Goal: Book appointment/travel/reservation

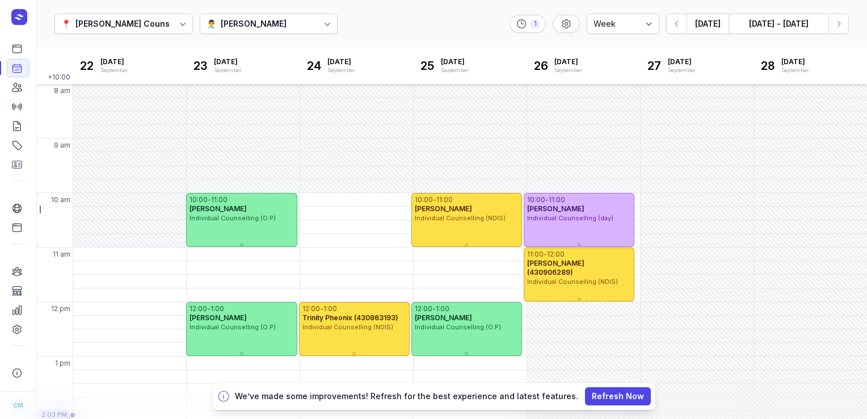
select select "week"
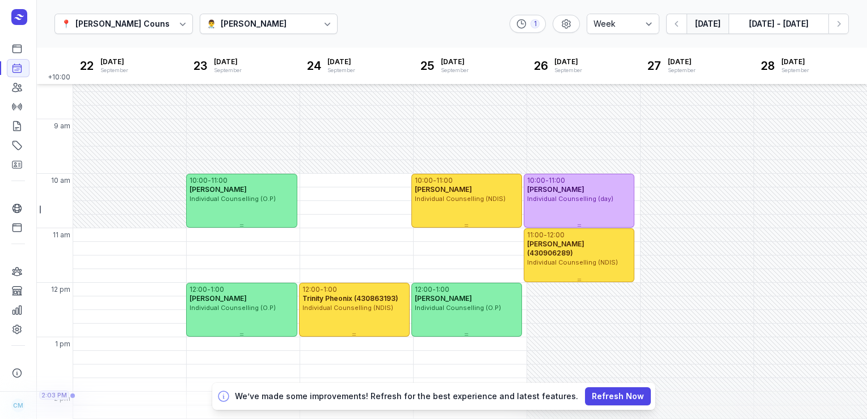
click at [706, 24] on button "[DATE]" at bounding box center [708, 24] width 42 height 20
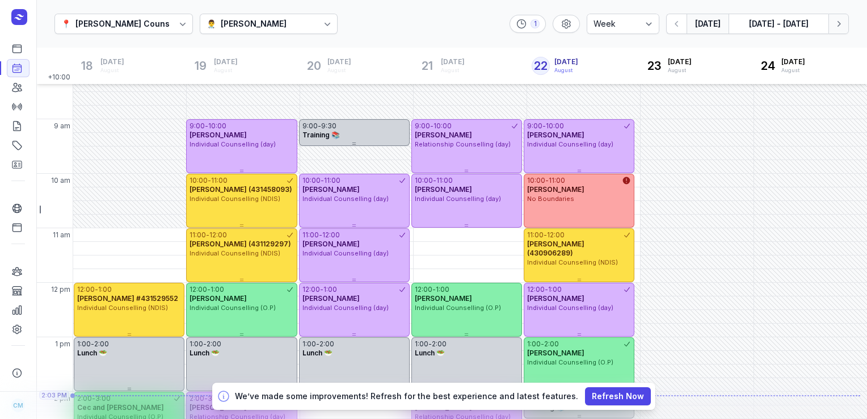
click at [840, 19] on icon "button" at bounding box center [838, 23] width 11 height 11
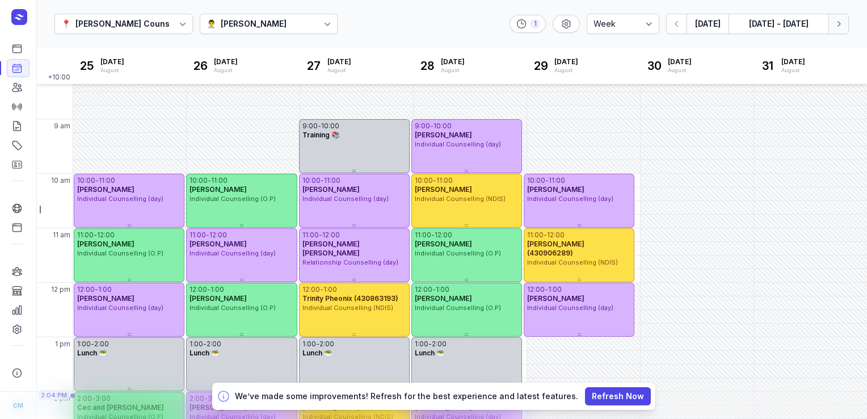
click at [840, 19] on icon "button" at bounding box center [838, 23] width 11 height 11
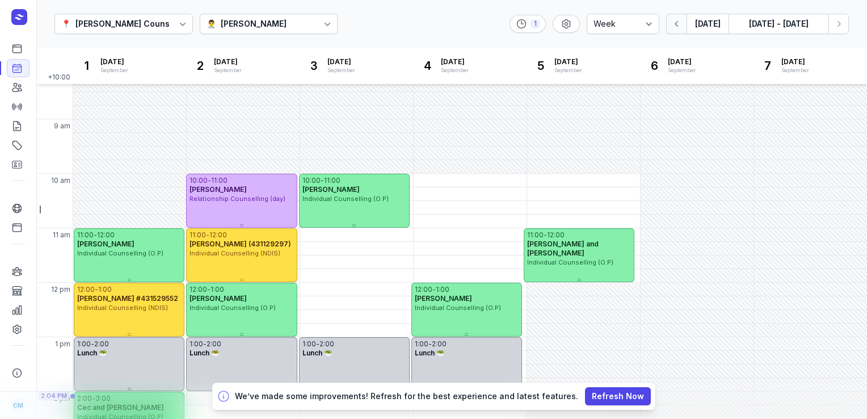
click at [670, 28] on button "button" at bounding box center [676, 24] width 20 height 20
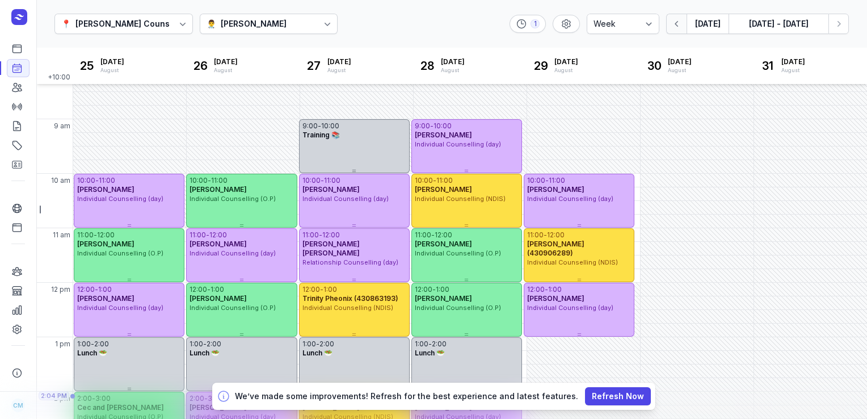
click at [683, 30] on button "button" at bounding box center [676, 24] width 20 height 20
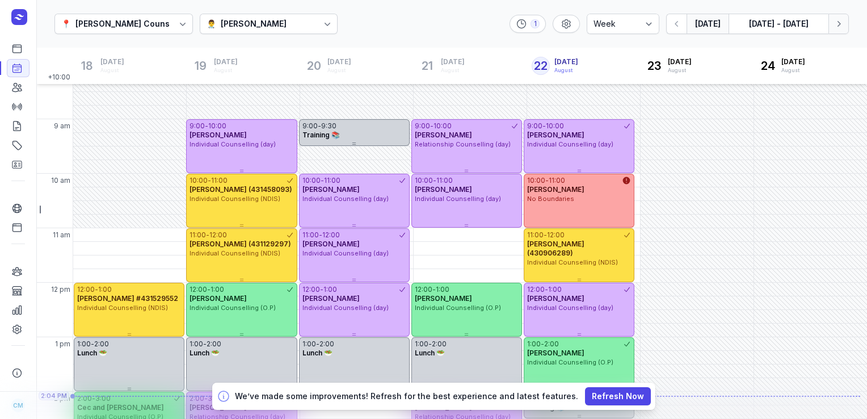
click at [844, 24] on button "Next week" at bounding box center [839, 24] width 20 height 20
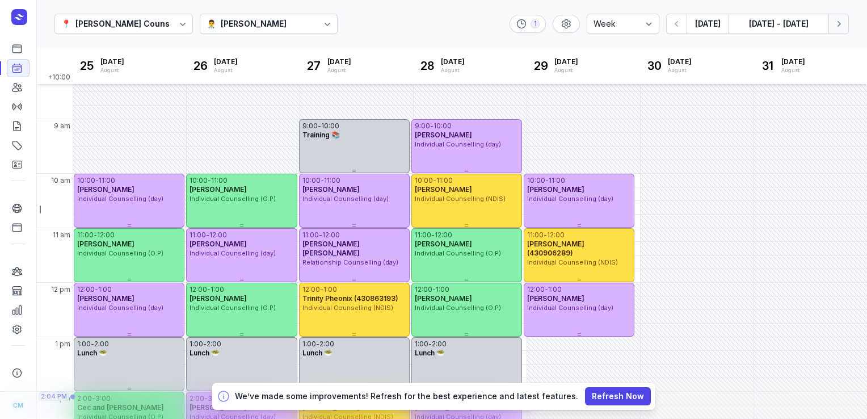
click at [843, 18] on icon "button" at bounding box center [838, 23] width 11 height 11
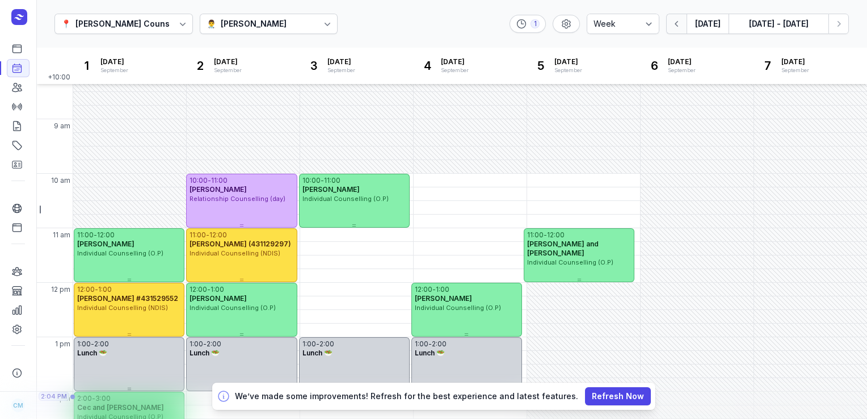
click at [683, 25] on icon "button" at bounding box center [676, 23] width 11 height 11
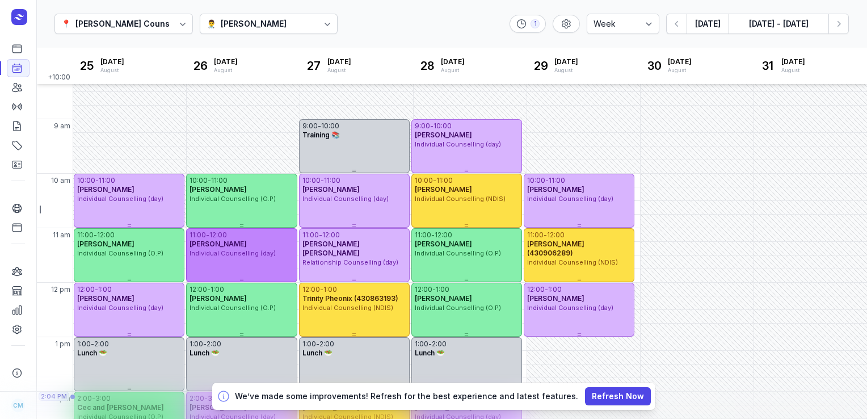
click at [230, 251] on span "Individual Counselling (day)" at bounding box center [233, 253] width 86 height 8
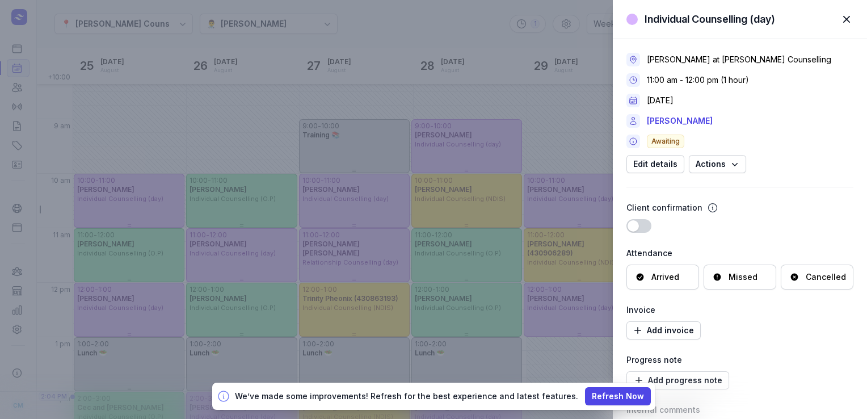
click at [806, 281] on div "Cancelled" at bounding box center [826, 276] width 40 height 11
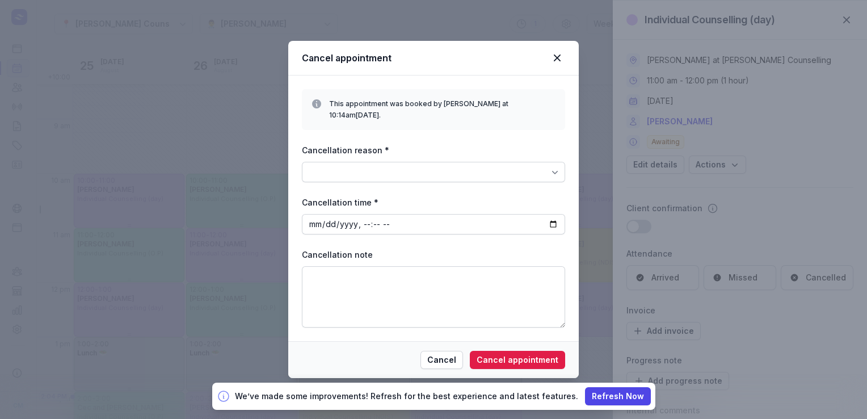
click at [524, 162] on div at bounding box center [433, 172] width 263 height 20
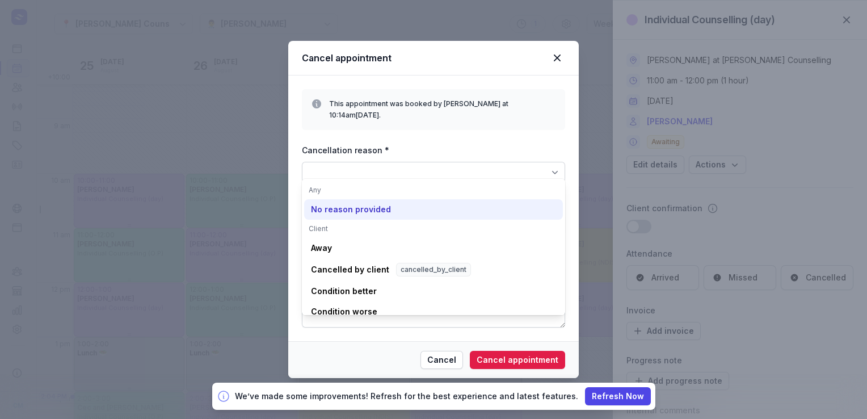
click at [329, 209] on div "No reason provided" at bounding box center [351, 209] width 80 height 11
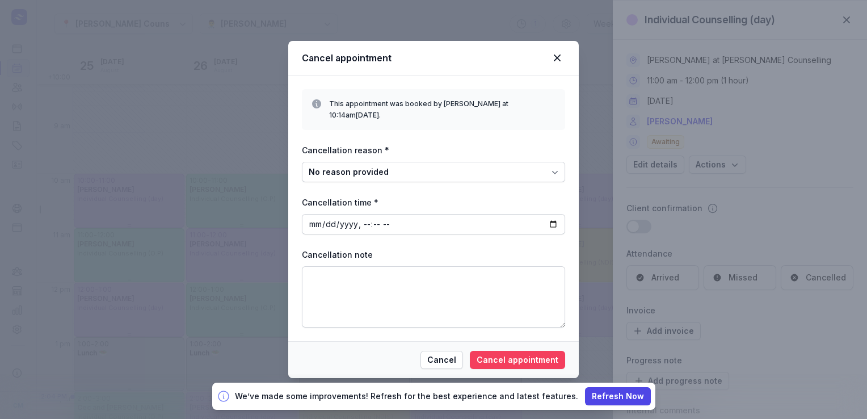
click at [499, 354] on span "Cancel appointment" at bounding box center [518, 360] width 82 height 14
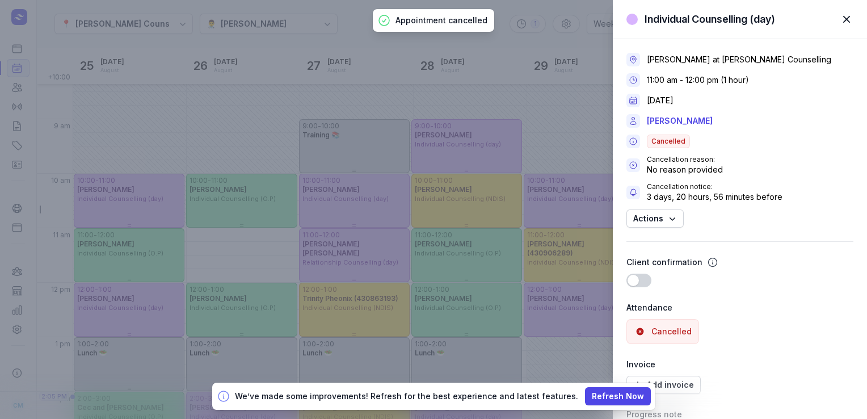
click at [256, 69] on div "Individual Counselling (day) Close panel [PERSON_NAME] at [PERSON_NAME] Counsel…" at bounding box center [433, 209] width 867 height 419
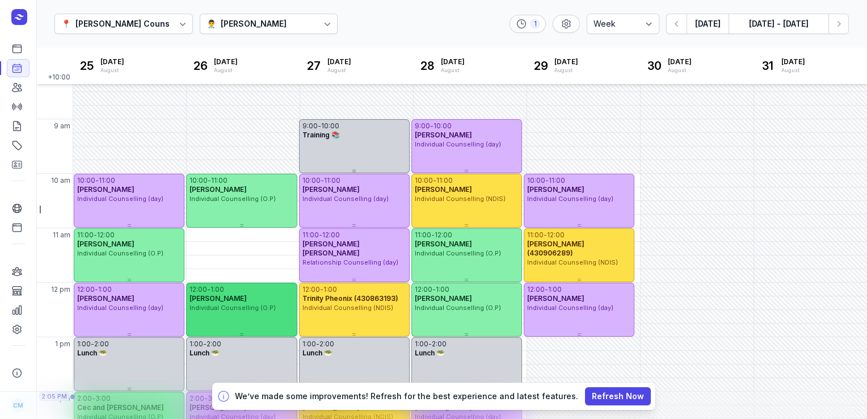
click at [230, 305] on div "12:00 - 1:00 [PERSON_NAME] Individual Counselling (O.P)" at bounding box center [241, 298] width 111 height 30
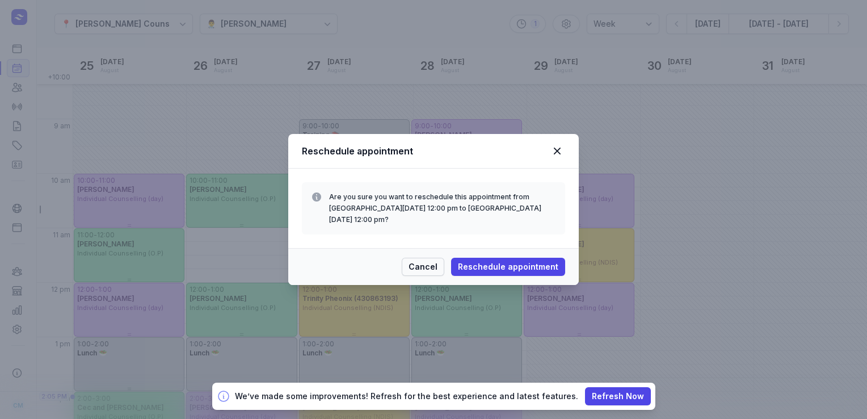
click at [430, 260] on span "Cancel" at bounding box center [423, 267] width 29 height 14
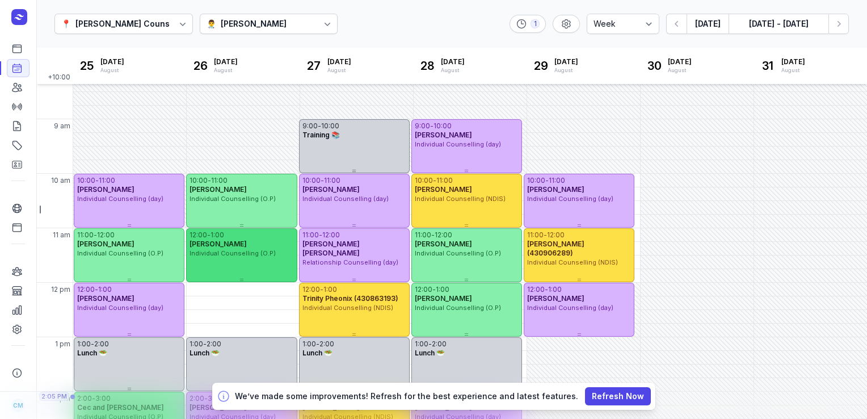
drag, startPoint x: 247, startPoint y: 298, endPoint x: 247, endPoint y: 249, distance: 49.9
click at [247, 249] on div "12:00 - 1:00 [PERSON_NAME] Individual Counselling (O.P)" at bounding box center [241, 243] width 111 height 30
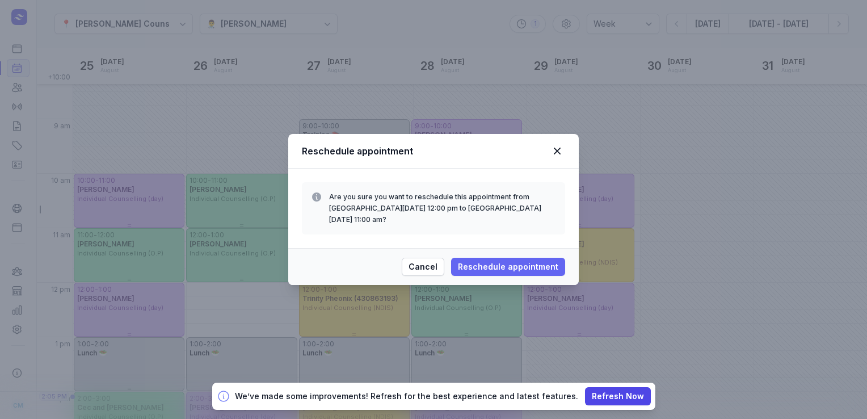
click at [506, 258] on button "Reschedule appointment" at bounding box center [508, 267] width 114 height 18
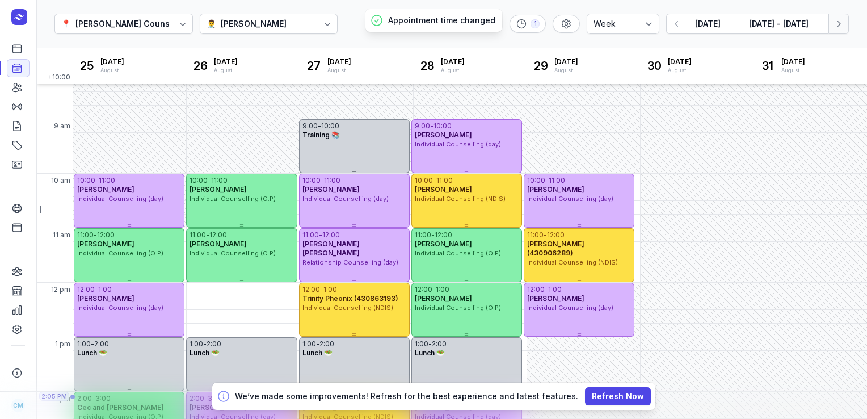
click at [838, 29] on icon "button" at bounding box center [838, 23] width 11 height 11
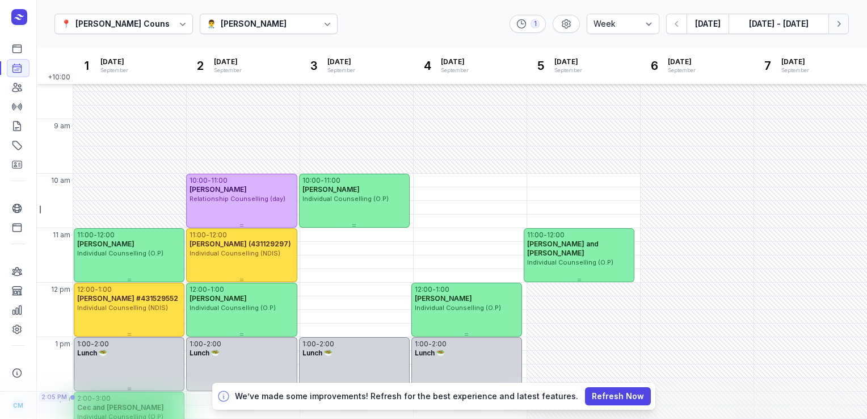
click at [838, 29] on icon "button" at bounding box center [838, 23] width 11 height 11
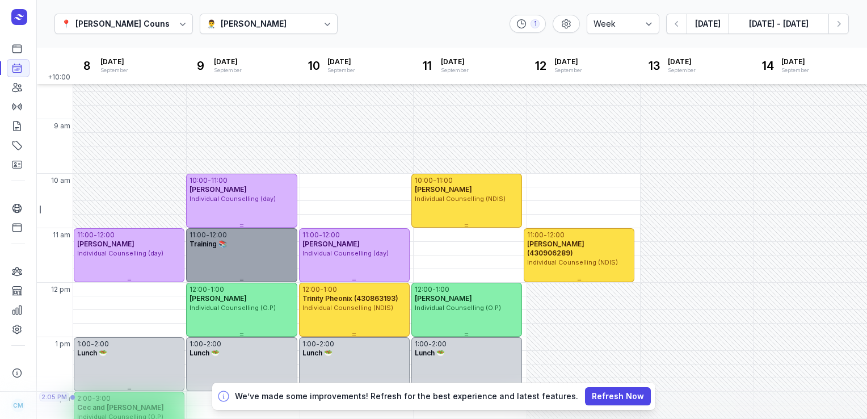
click at [210, 263] on div "11:00 - 12:00 Training 📚" at bounding box center [241, 255] width 111 height 54
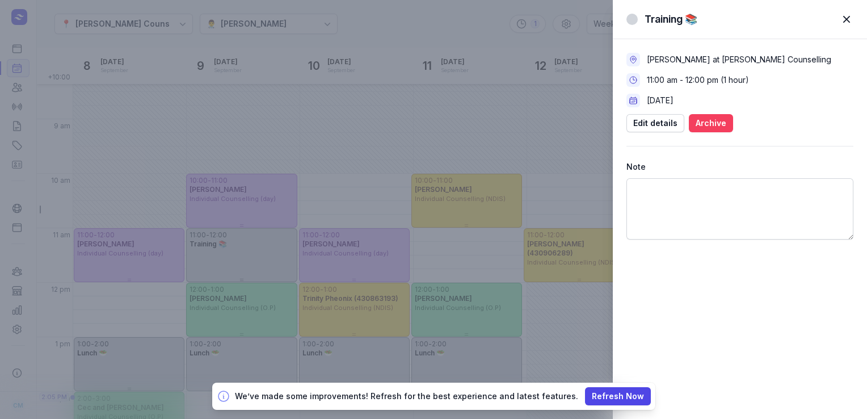
click at [708, 123] on span "Archive" at bounding box center [711, 123] width 31 height 14
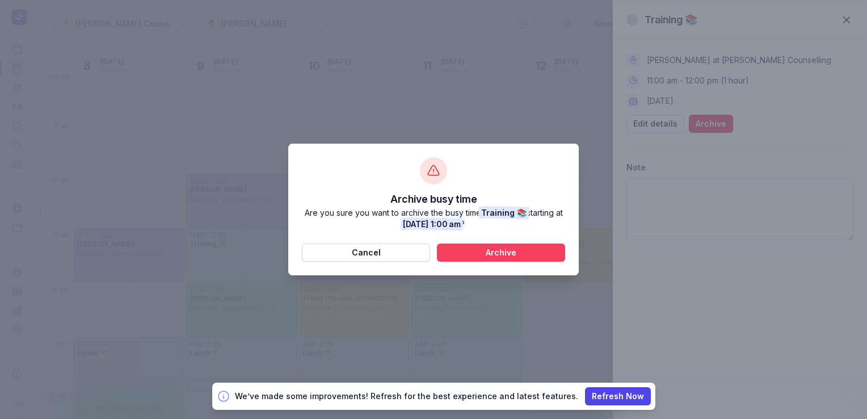
click at [484, 251] on span "Archive" at bounding box center [501, 253] width 115 height 14
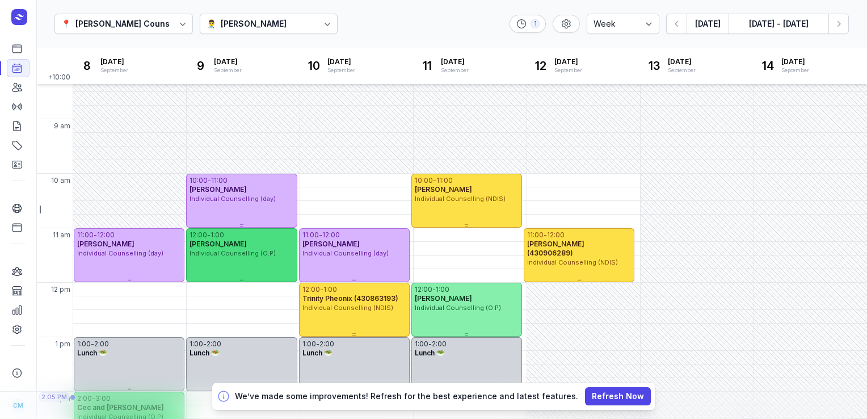
drag, startPoint x: 222, startPoint y: 310, endPoint x: 225, endPoint y: 263, distance: 47.7
click at [225, 263] on div "12:00 - 1:00 [PERSON_NAME] Individual Counselling (O.P)" at bounding box center [241, 255] width 111 height 54
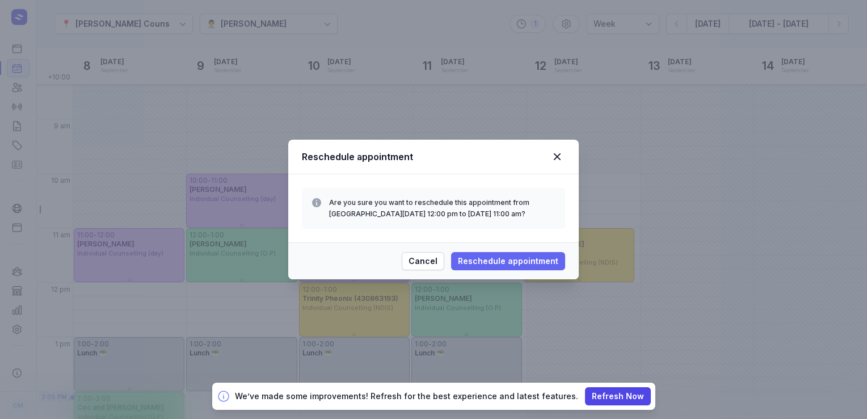
click at [519, 267] on span "Reschedule appointment" at bounding box center [508, 261] width 100 height 14
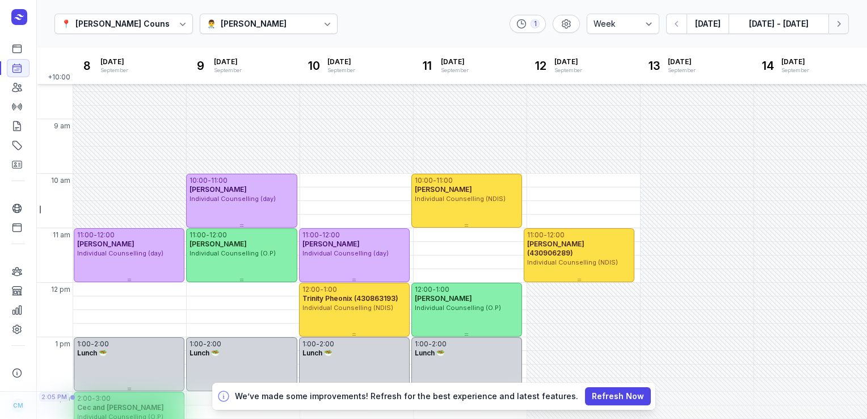
click at [834, 26] on icon "button" at bounding box center [838, 23] width 11 height 11
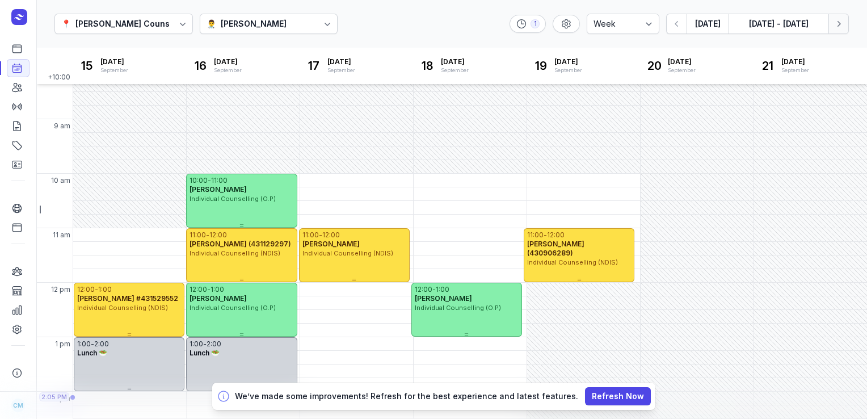
click at [834, 26] on icon "button" at bounding box center [838, 23] width 11 height 11
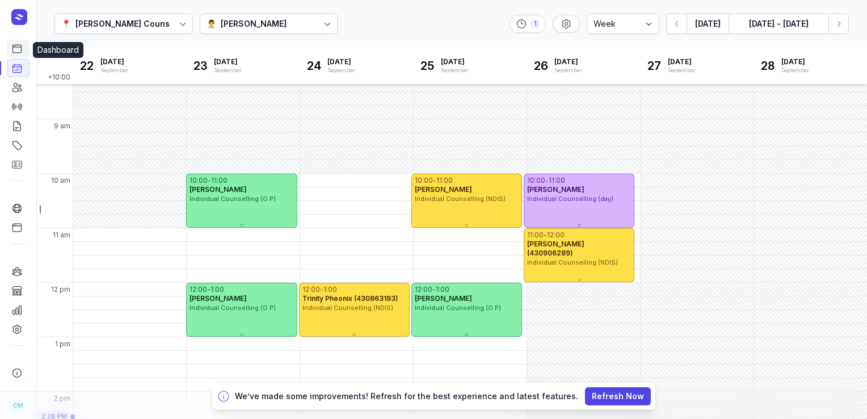
click at [20, 46] on icon at bounding box center [16, 48] width 11 height 11
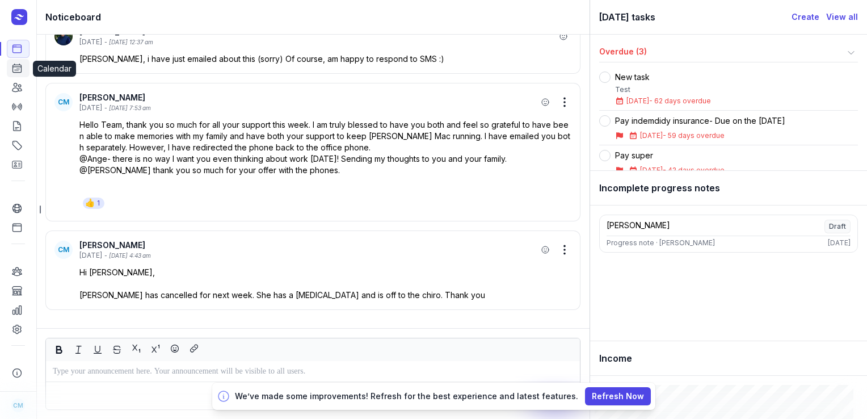
click at [16, 72] on icon at bounding box center [17, 68] width 9 height 9
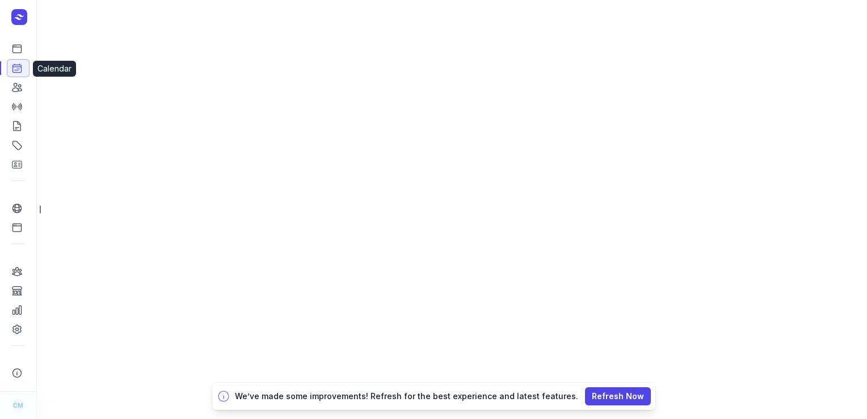
select select "week"
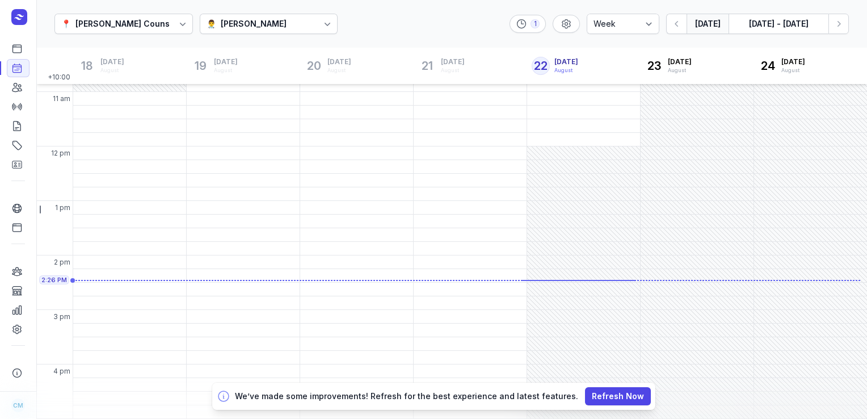
scroll to position [209, 0]
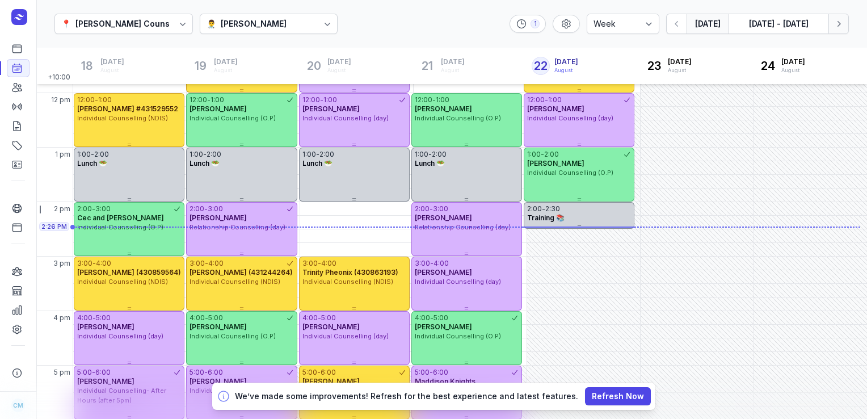
click at [832, 22] on button "Next week" at bounding box center [839, 24] width 20 height 20
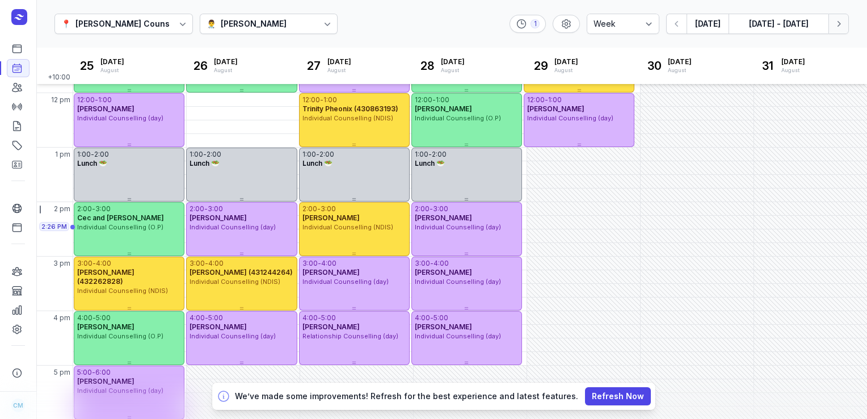
click at [832, 22] on button "Next week" at bounding box center [839, 24] width 20 height 20
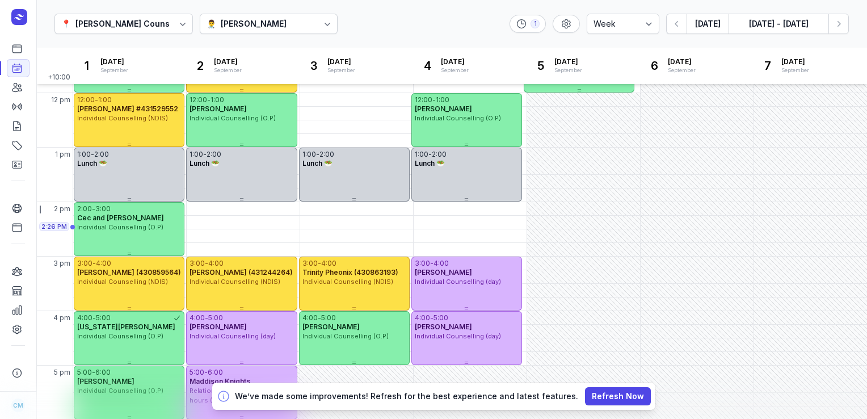
click at [309, 26] on div "👨‍⚕️ [PERSON_NAME]" at bounding box center [269, 24] width 138 height 20
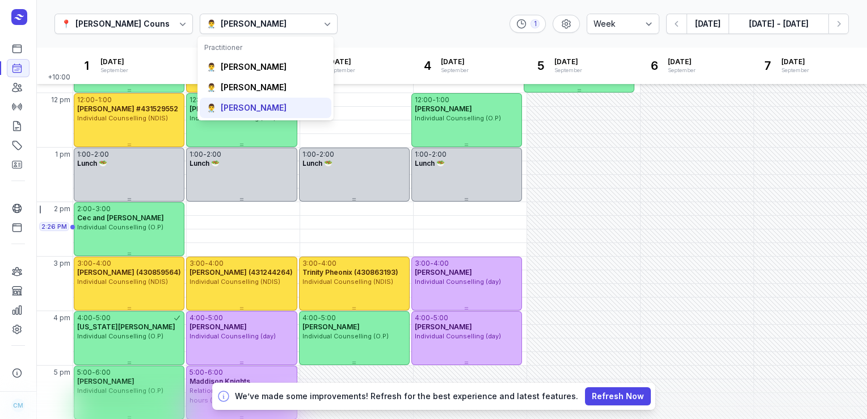
click at [253, 103] on div "[PERSON_NAME]" at bounding box center [254, 107] width 66 height 11
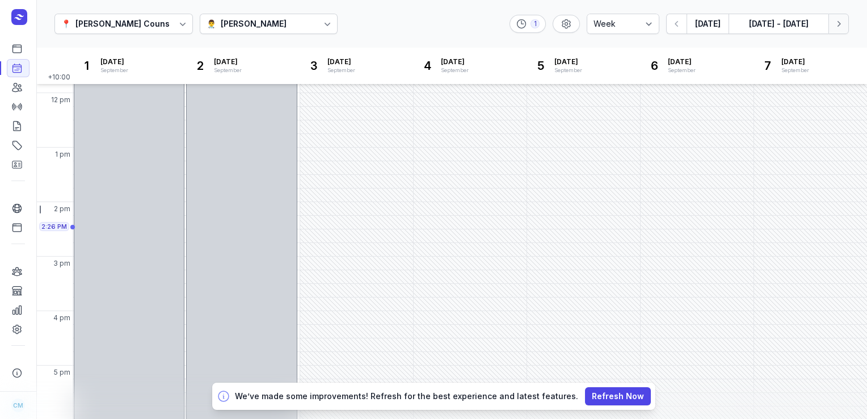
click at [839, 19] on icon "button" at bounding box center [838, 23] width 11 height 11
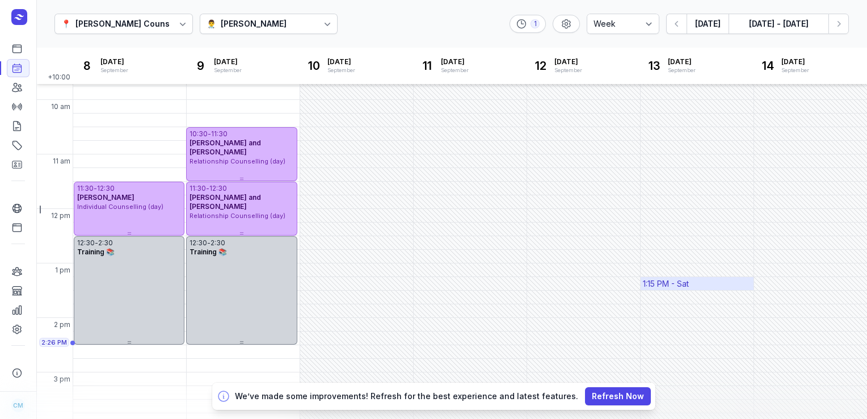
scroll to position [92, 0]
